Goal: Task Accomplishment & Management: Use online tool/utility

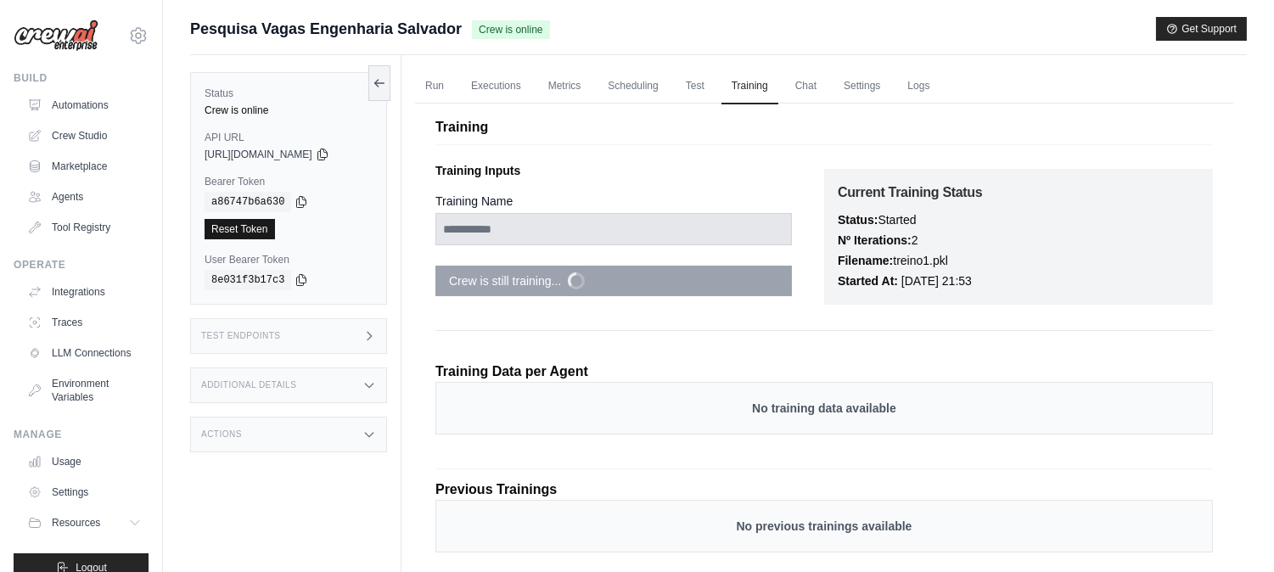
click at [243, 235] on link "Reset Token" at bounding box center [240, 229] width 70 height 20
click at [255, 225] on link "Reset Token" at bounding box center [240, 229] width 70 height 20
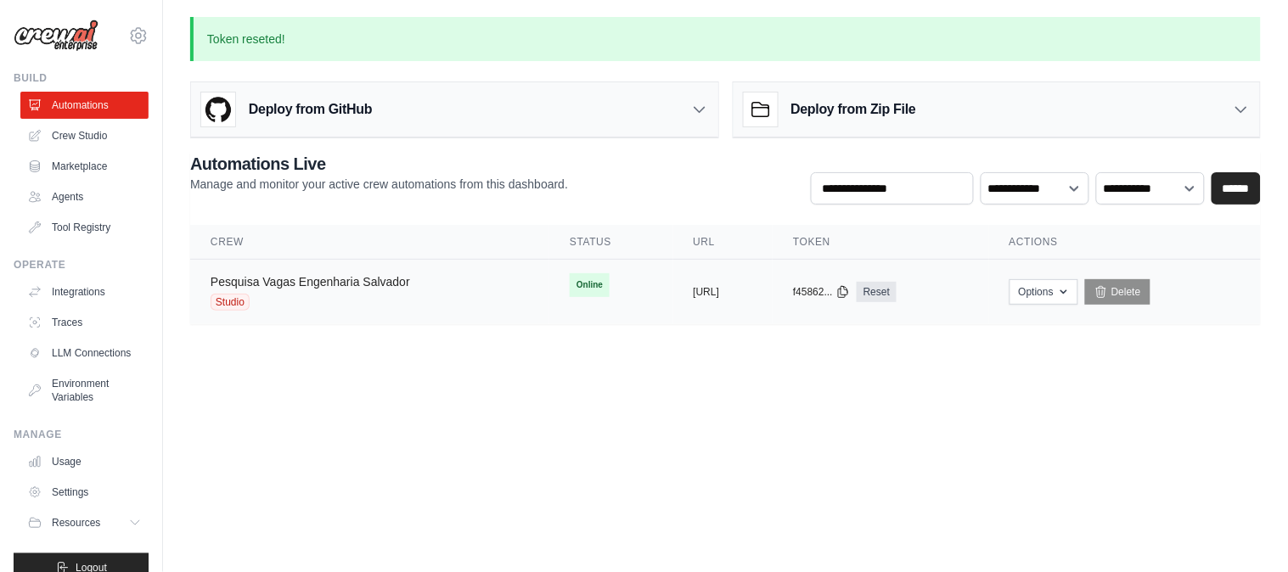
click at [311, 278] on link "Pesquisa Vagas Engenharia Salvador" at bounding box center [311, 282] width 200 height 14
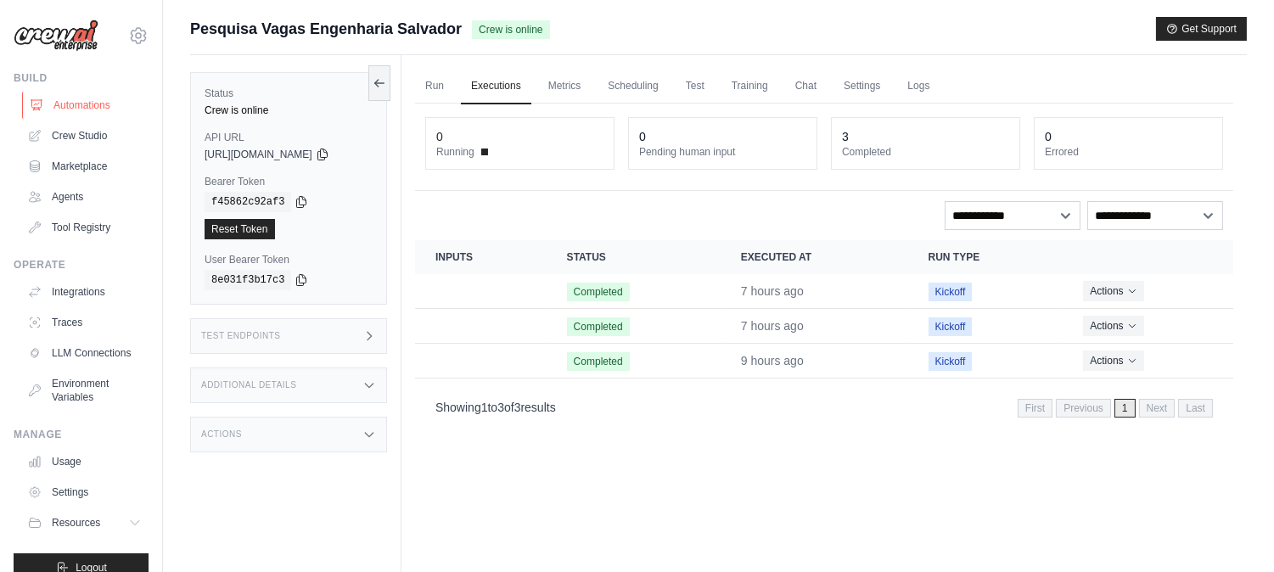
click at [88, 105] on link "Automations" at bounding box center [86, 105] width 128 height 27
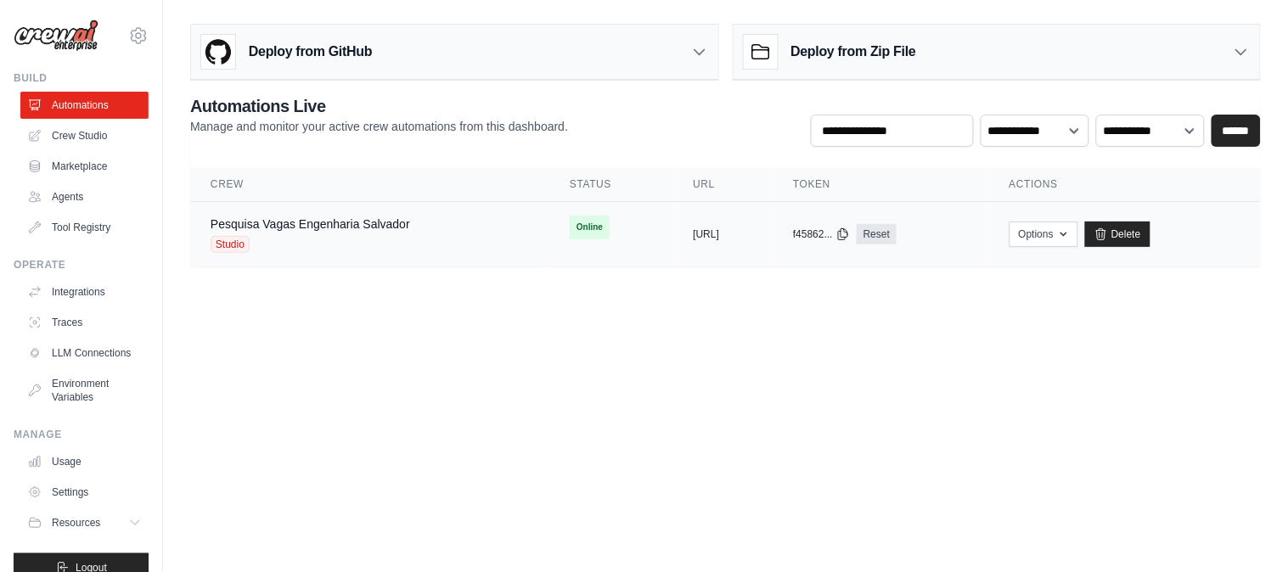
click at [413, 238] on div "Pesquisa Vagas Engenharia Salvador Studio" at bounding box center [370, 234] width 318 height 37
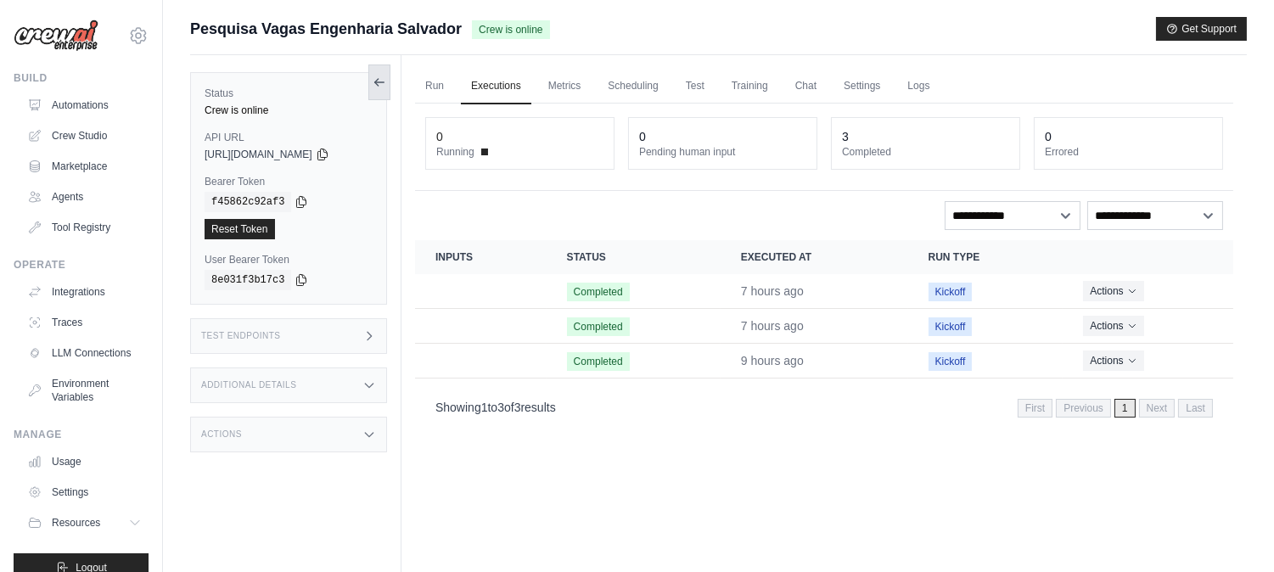
click at [377, 78] on icon at bounding box center [380, 83] width 14 height 14
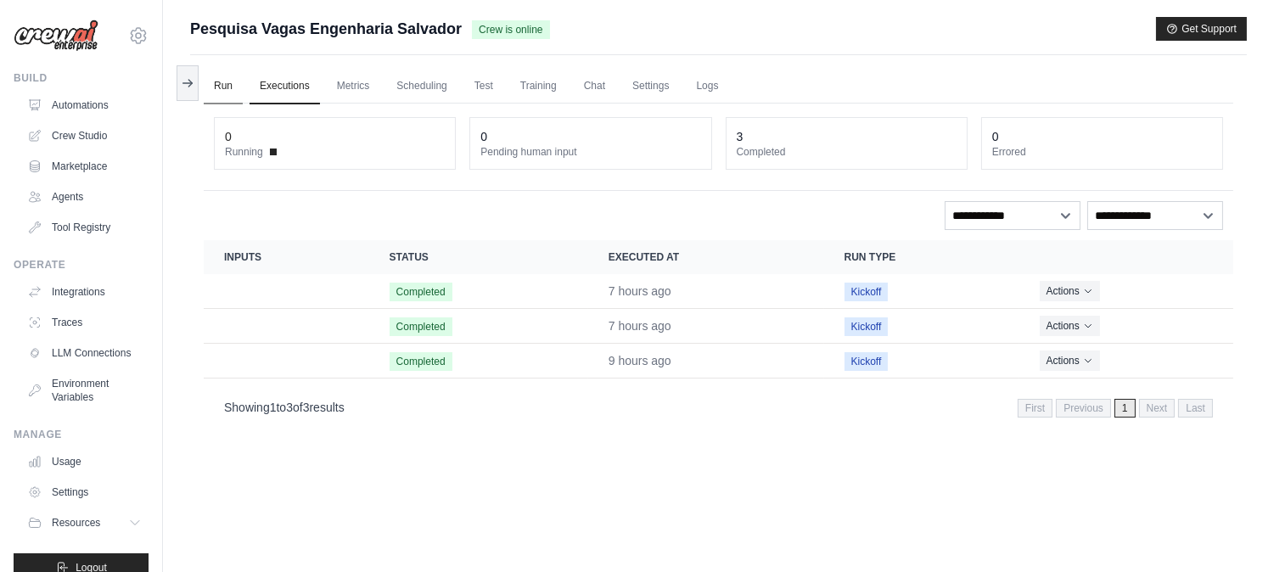
click at [222, 79] on link "Run" at bounding box center [223, 87] width 39 height 36
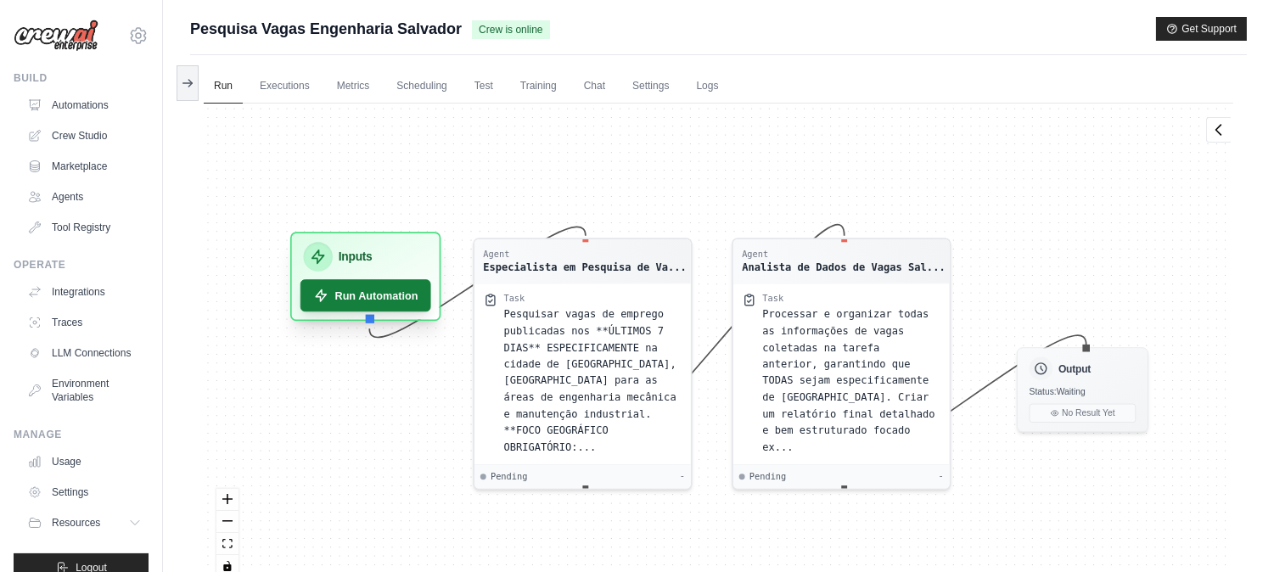
click at [384, 299] on button "Run Automation" at bounding box center [366, 295] width 131 height 32
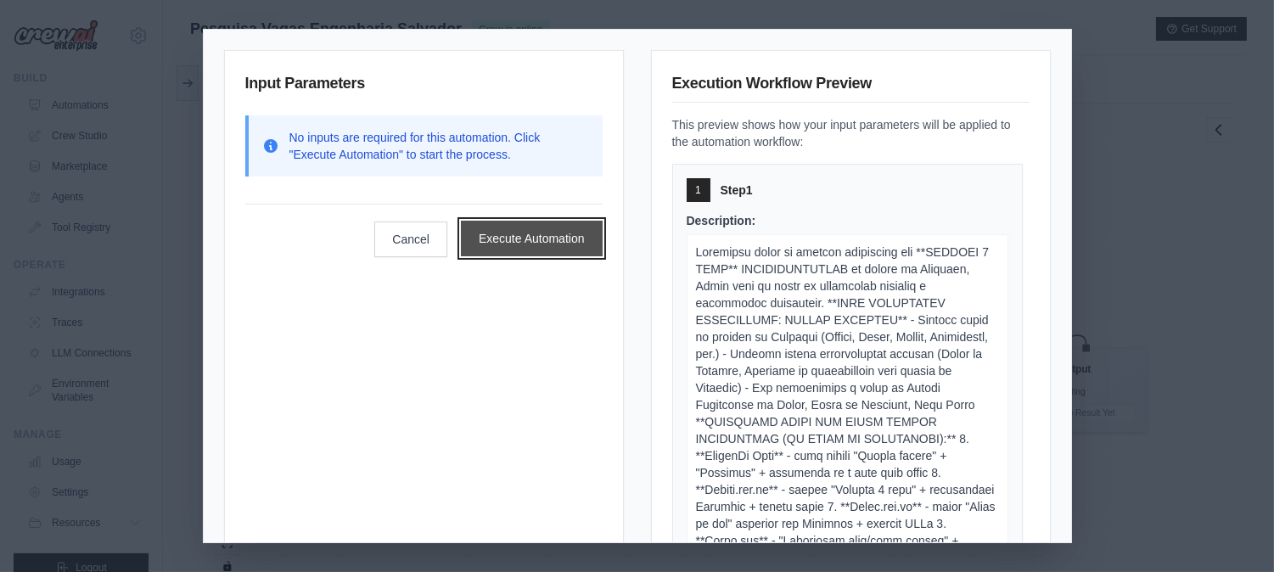
click at [486, 239] on button "Execute Automation" at bounding box center [532, 239] width 142 height 36
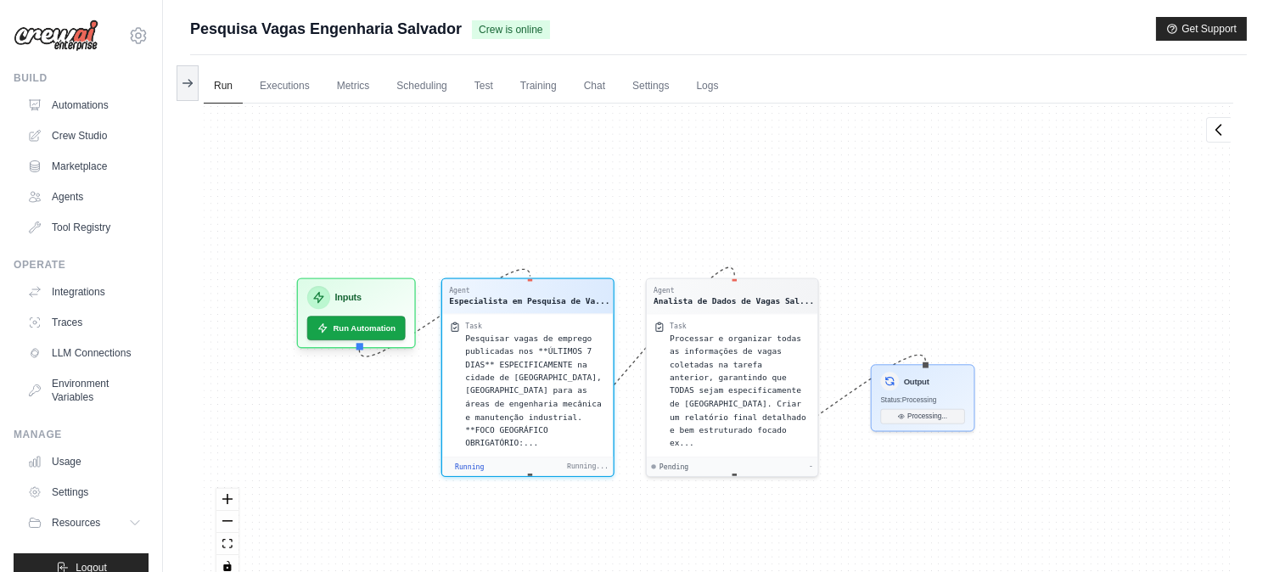
scroll to position [455, 0]
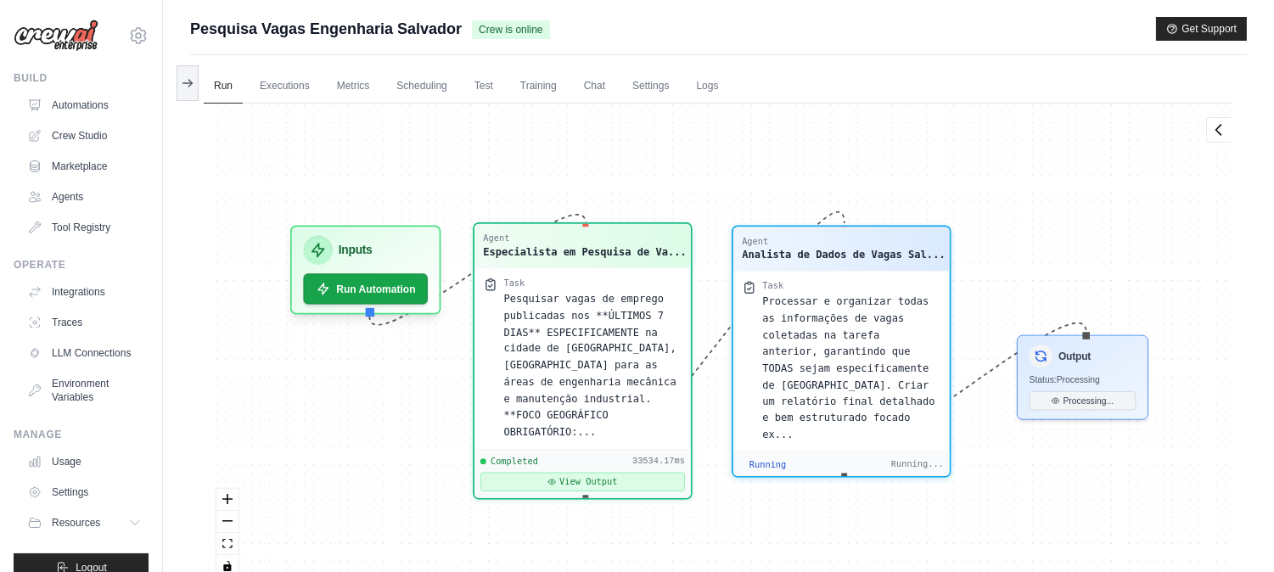
click at [650, 472] on button "View Output" at bounding box center [583, 481] width 205 height 19
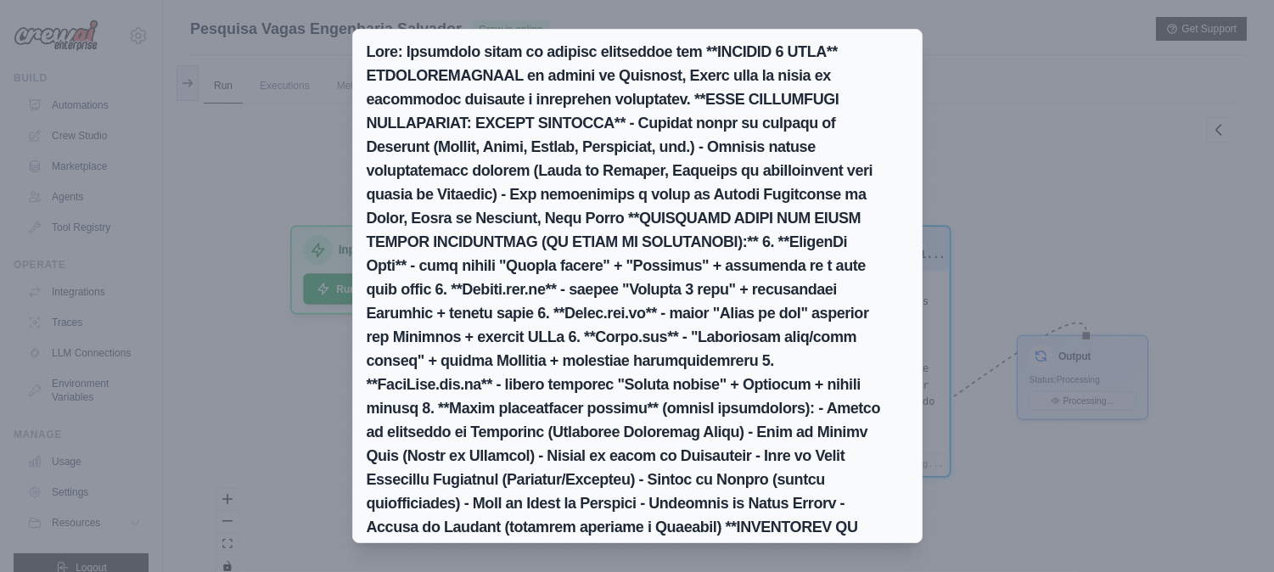
scroll to position [72, 0]
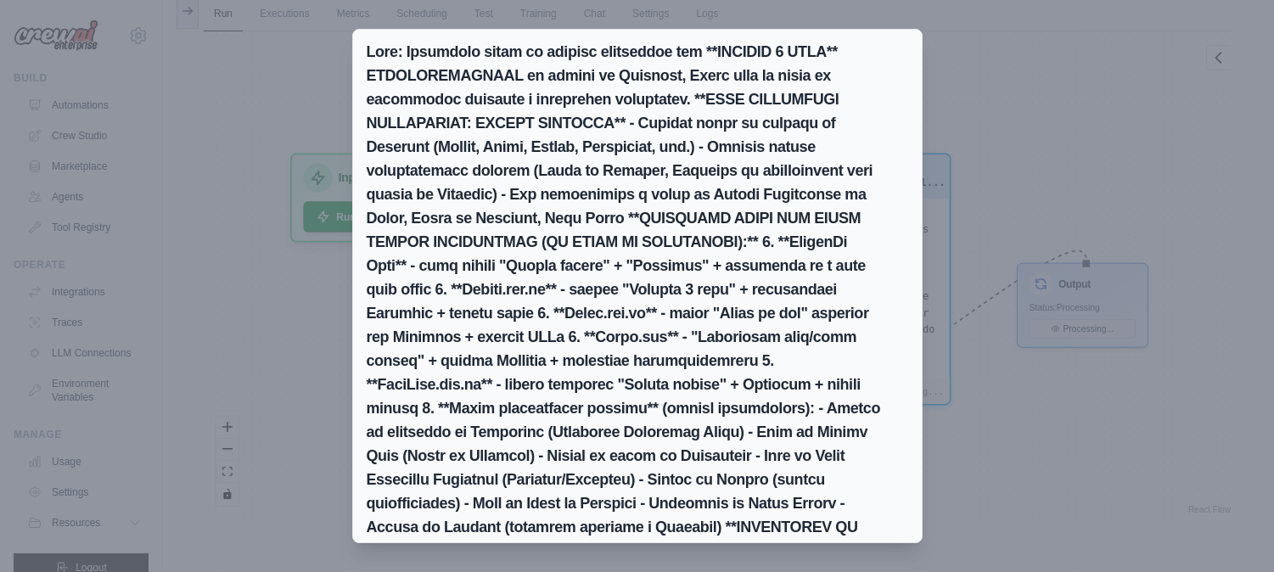
click at [986, 505] on div "Markdown Raw JSON Título da vaga : Oficial De Manutenção Predial Nome da empres…" at bounding box center [637, 286] width 1274 height 572
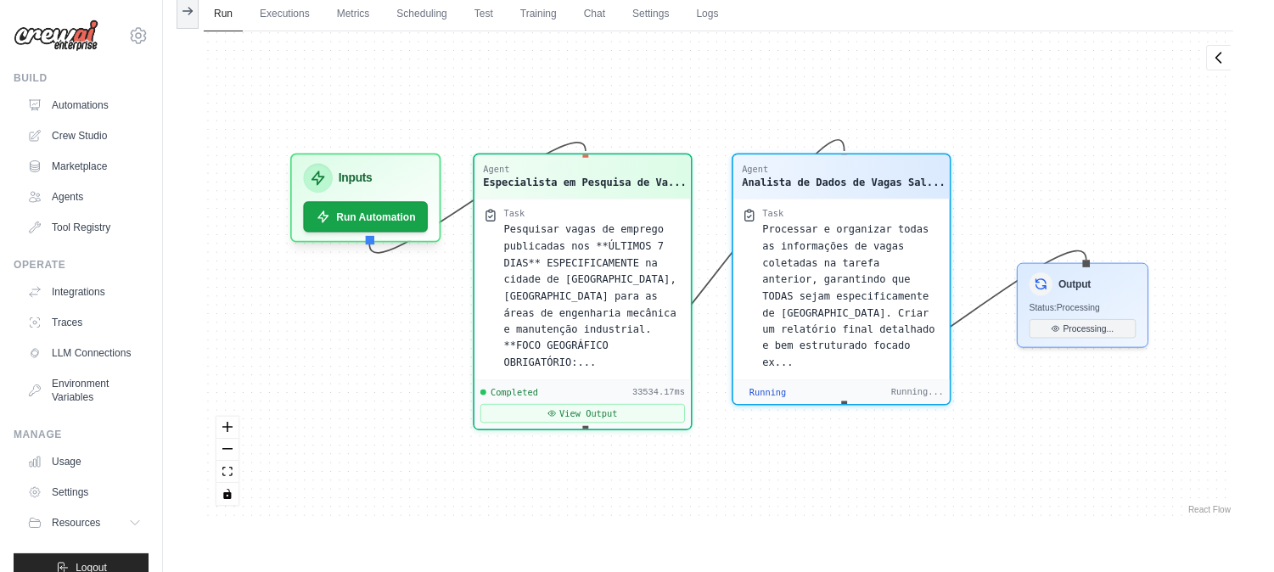
scroll to position [15654, 0]
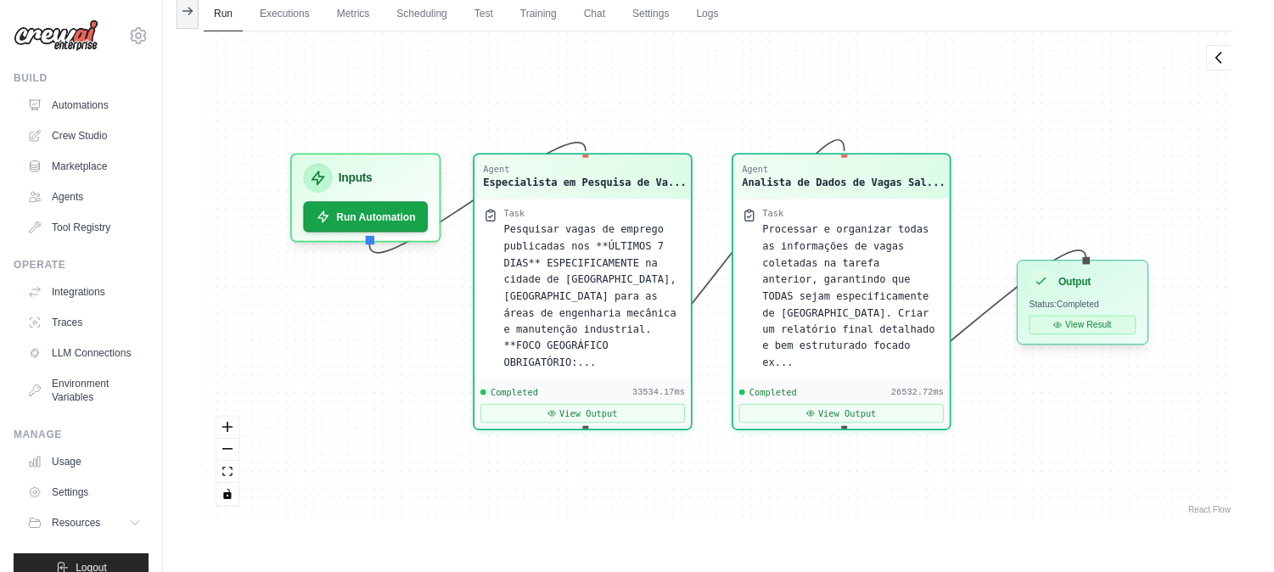
click at [1075, 318] on button "View Result" at bounding box center [1083, 325] width 107 height 19
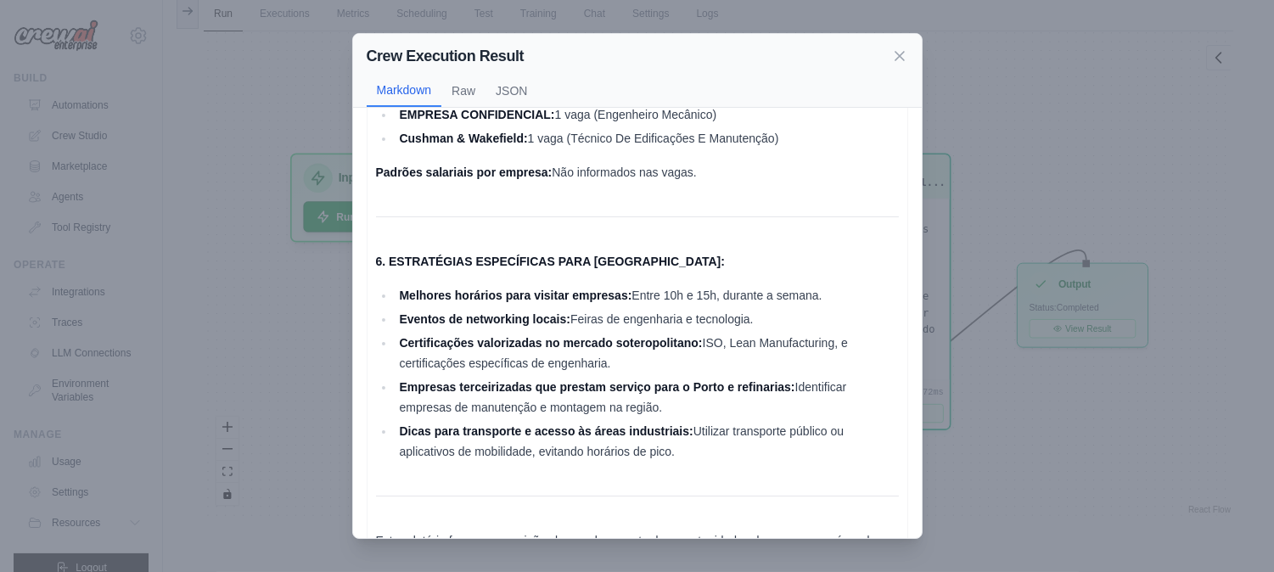
scroll to position [2621, 0]
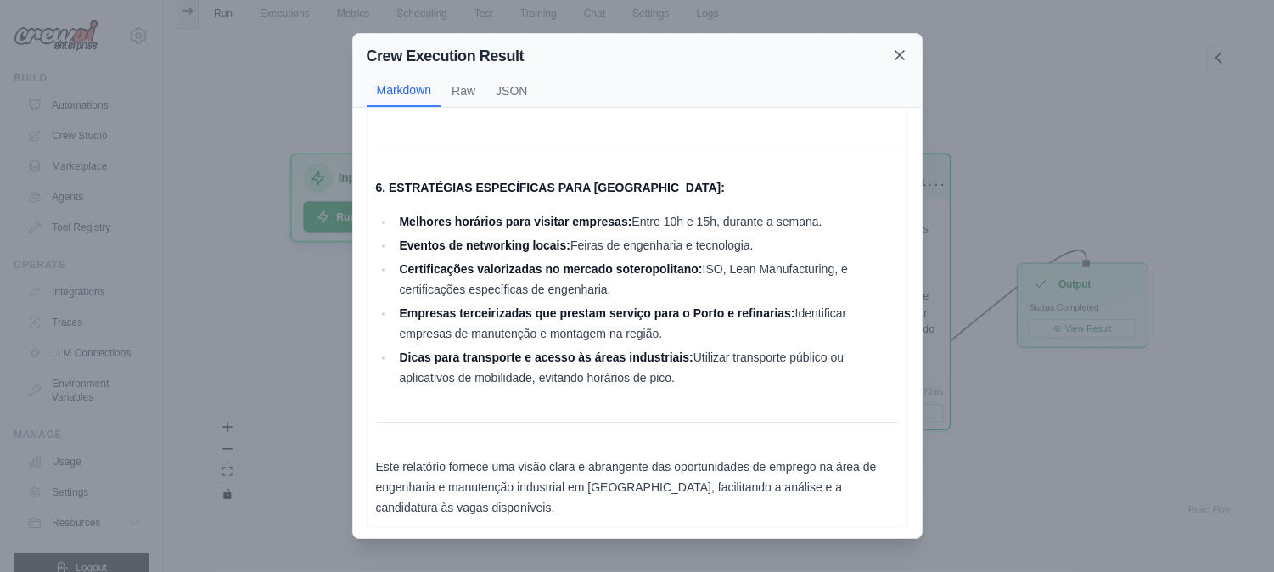
click at [906, 53] on icon at bounding box center [900, 55] width 17 height 17
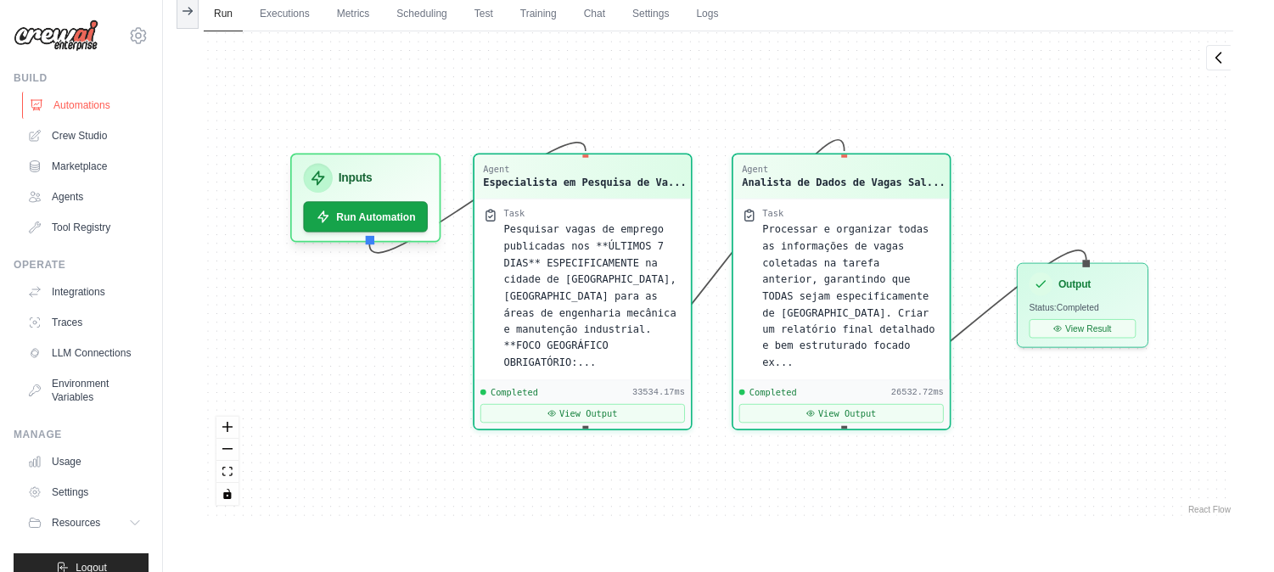
click at [99, 104] on link "Automations" at bounding box center [86, 105] width 128 height 27
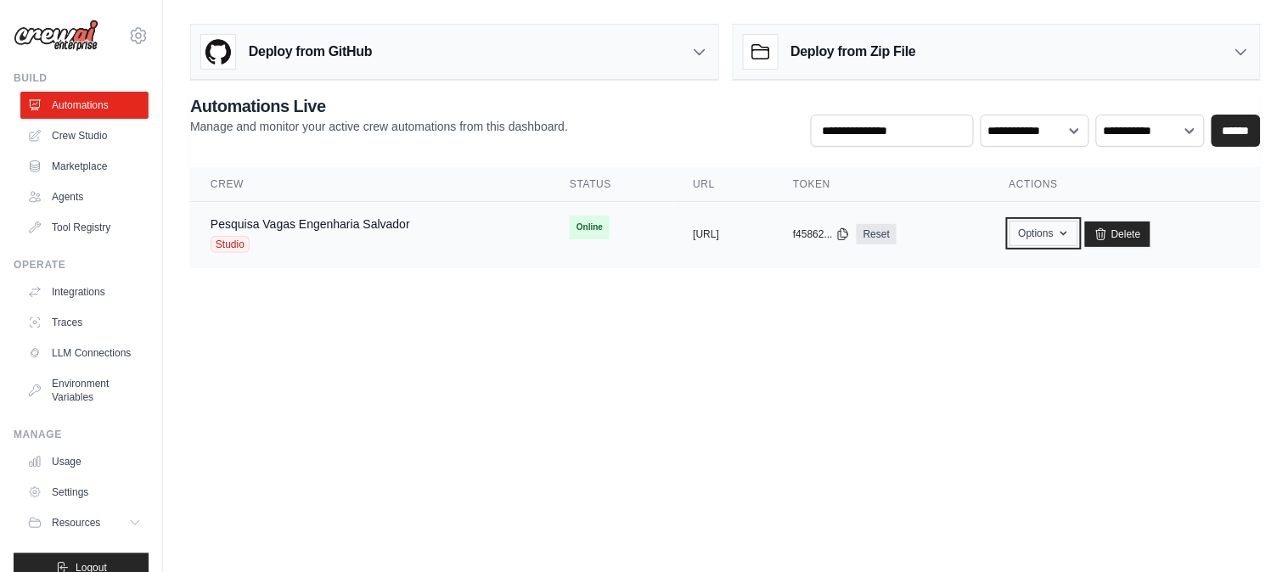
click at [1071, 235] on icon "button" at bounding box center [1064, 234] width 14 height 14
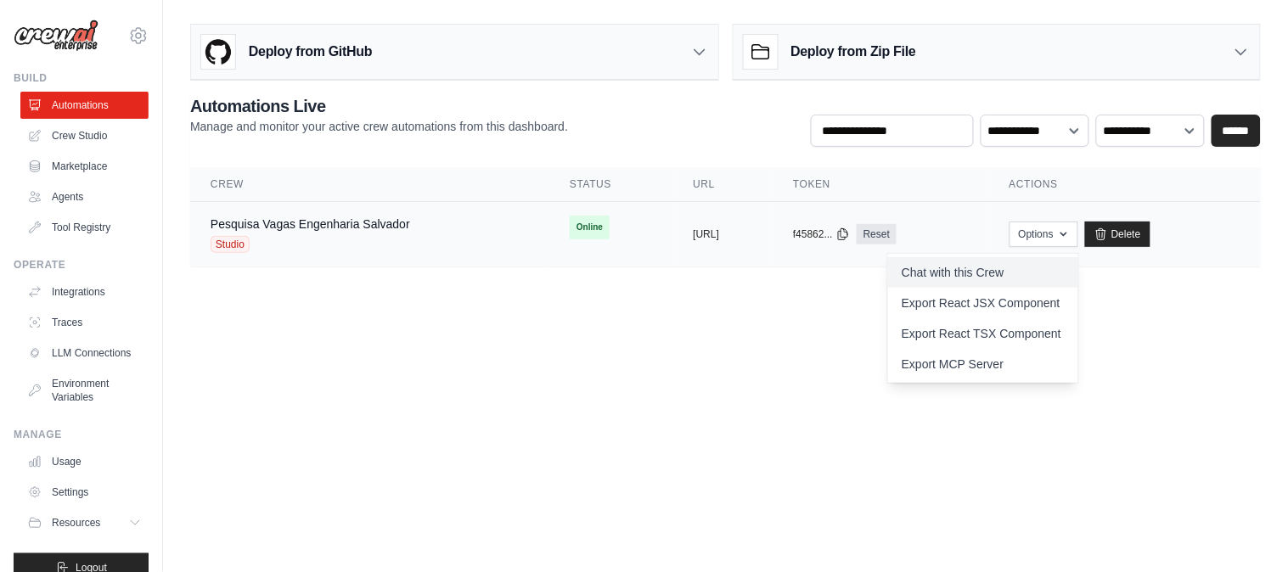
click at [1073, 272] on link "Chat with this Crew" at bounding box center [983, 272] width 190 height 31
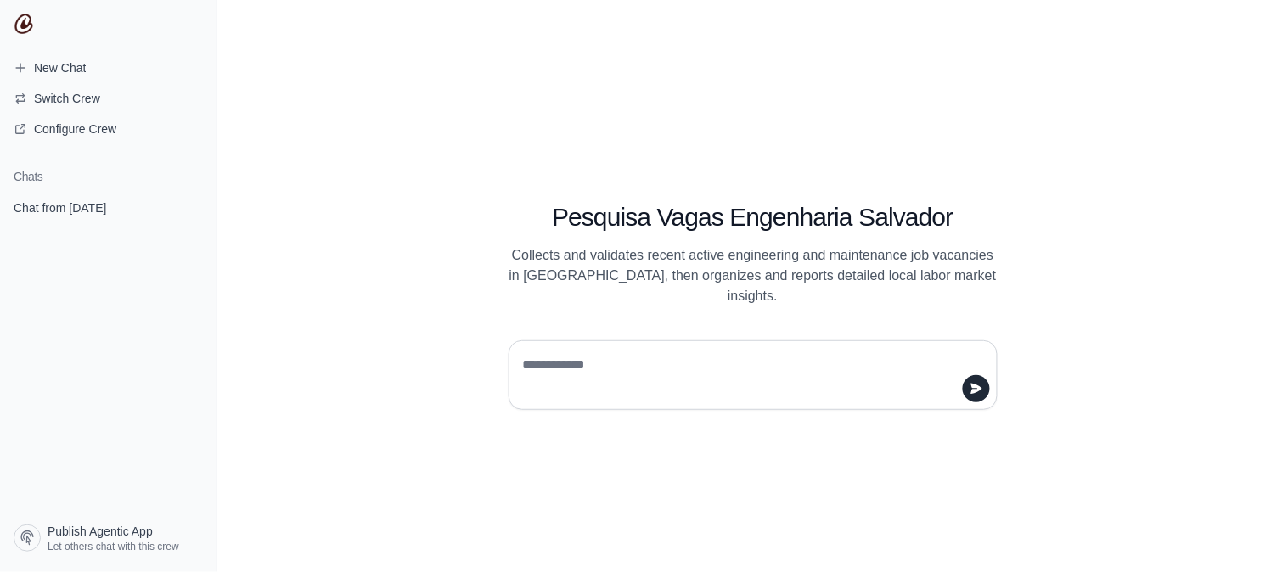
click at [685, 360] on textarea at bounding box center [748, 376] width 457 height 48
type textarea "**********"
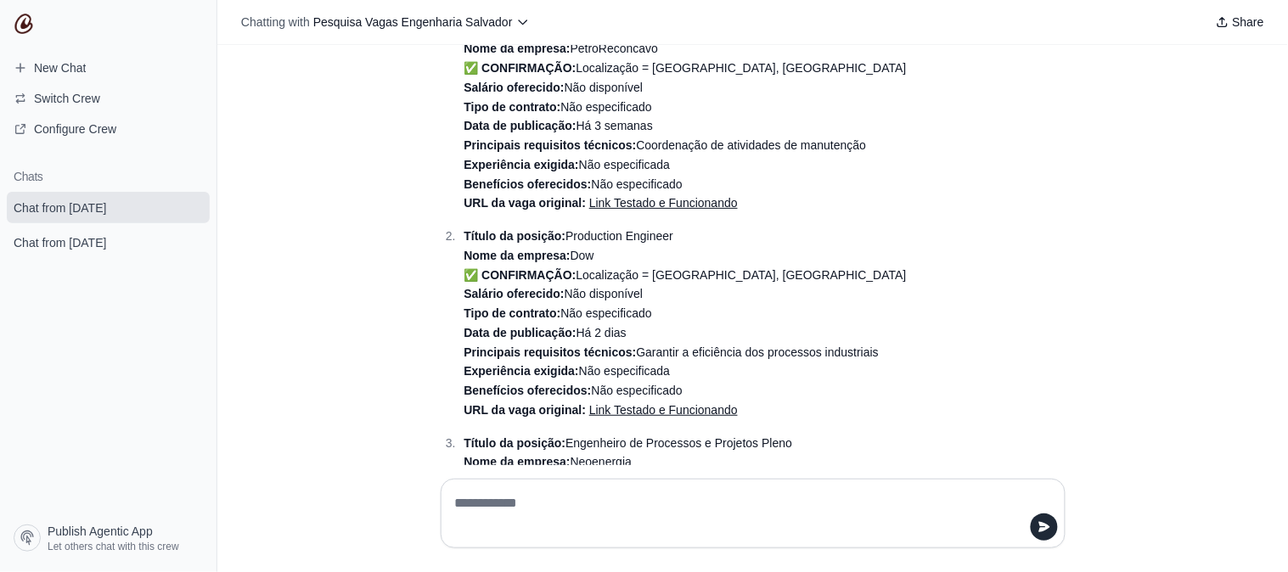
scroll to position [739, 0]
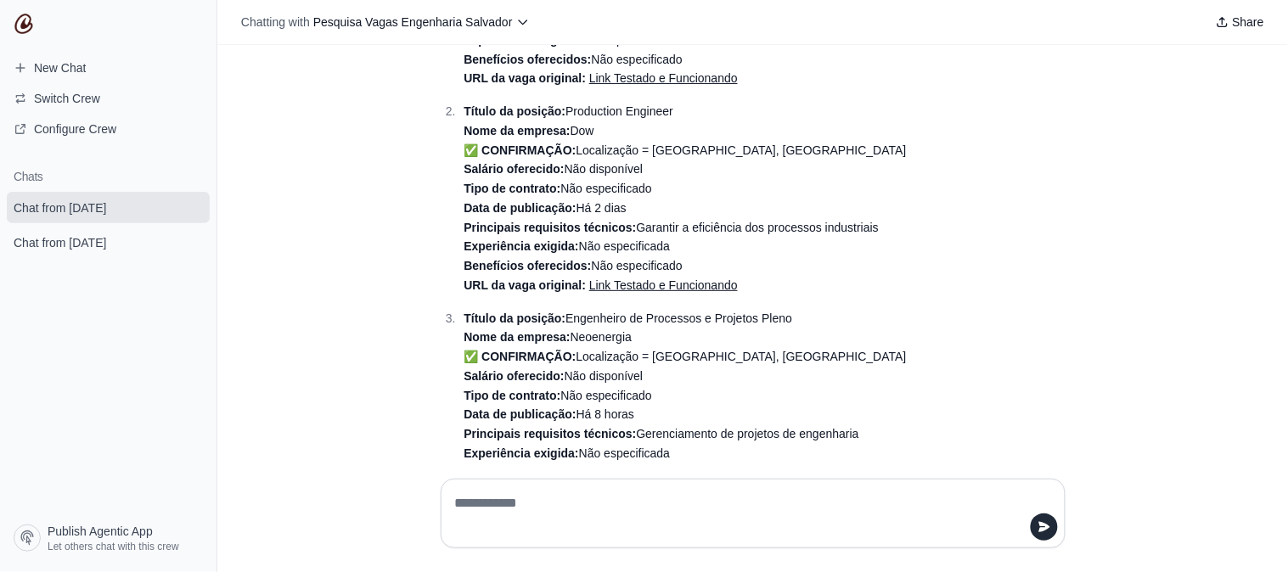
click at [615, 283] on link "Link Testado e Funcionando" at bounding box center [663, 285] width 149 height 14
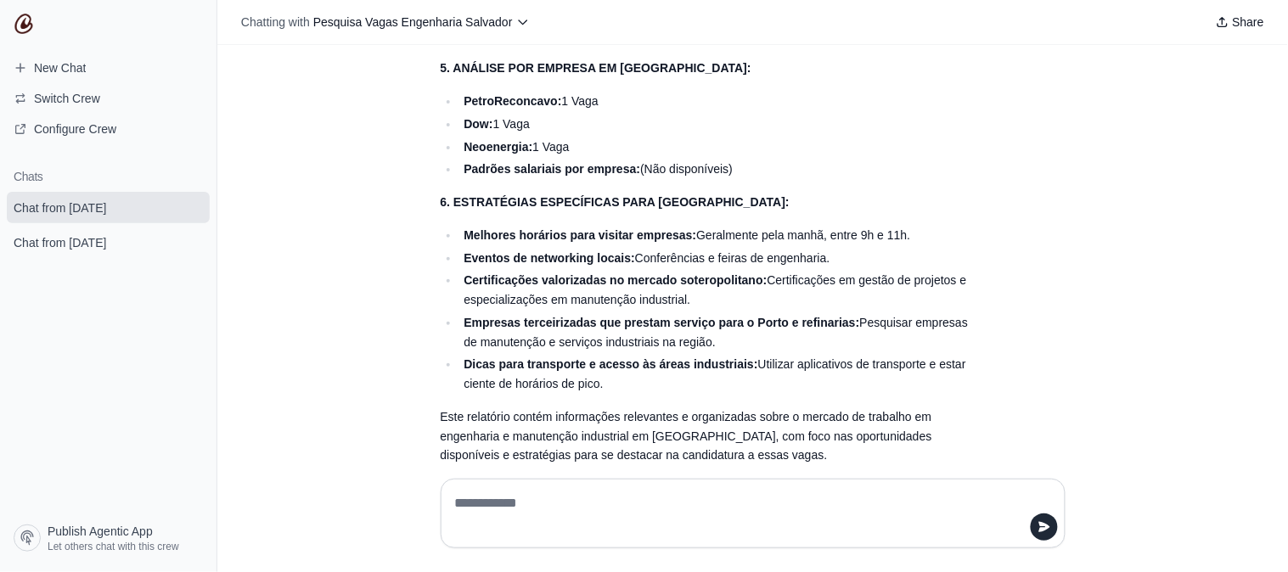
scroll to position [1682, 0]
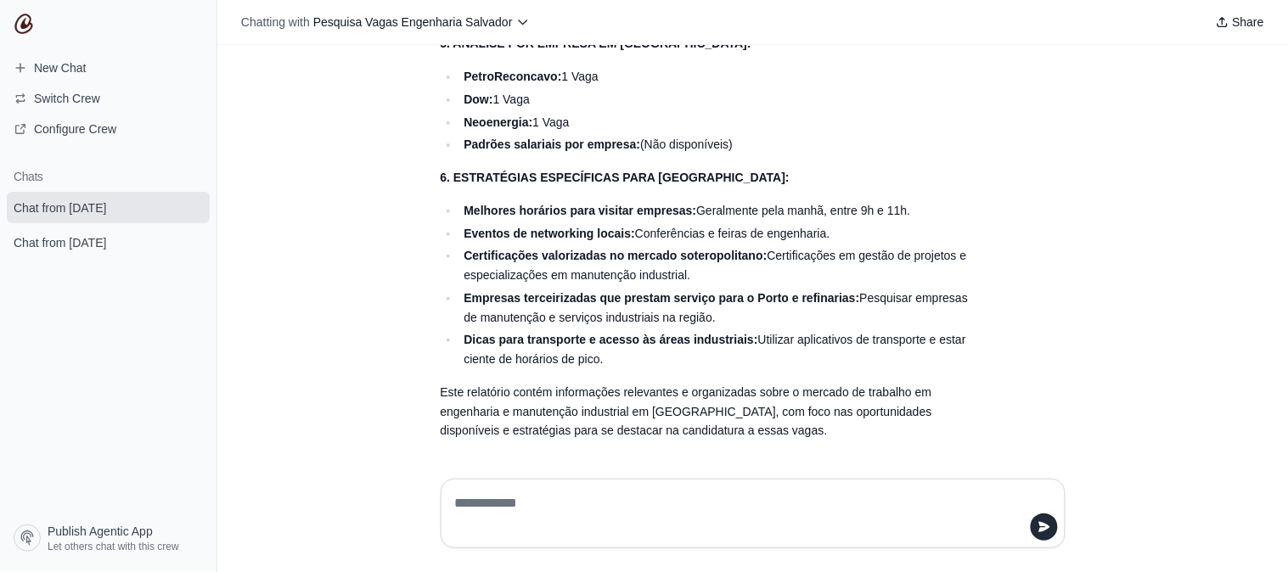
click at [586, 515] on textarea at bounding box center [748, 514] width 593 height 48
type textarea "**********"
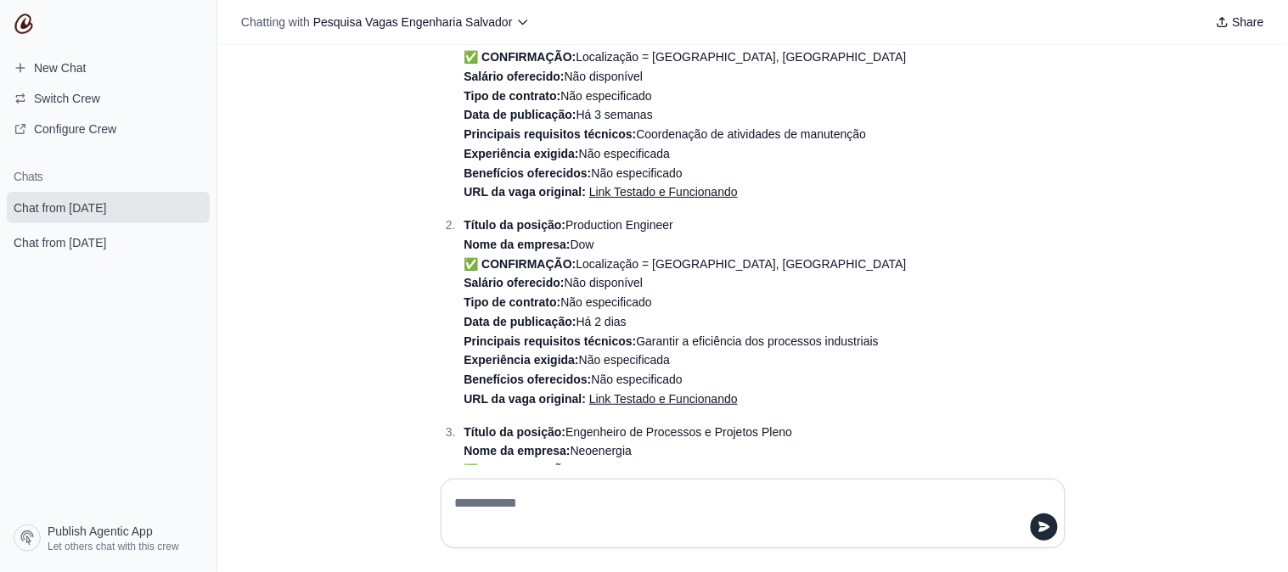
scroll to position [531, 0]
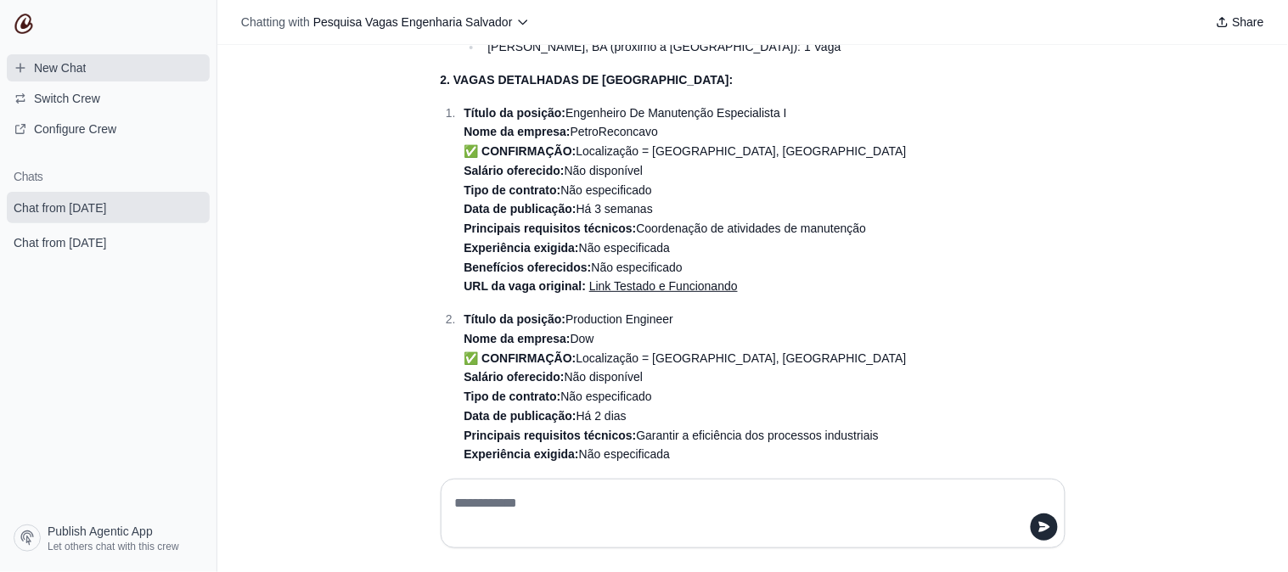
click at [98, 60] on span "New Chat" at bounding box center [49, 67] width 99 height 17
